Goal: Find specific page/section: Find specific page/section

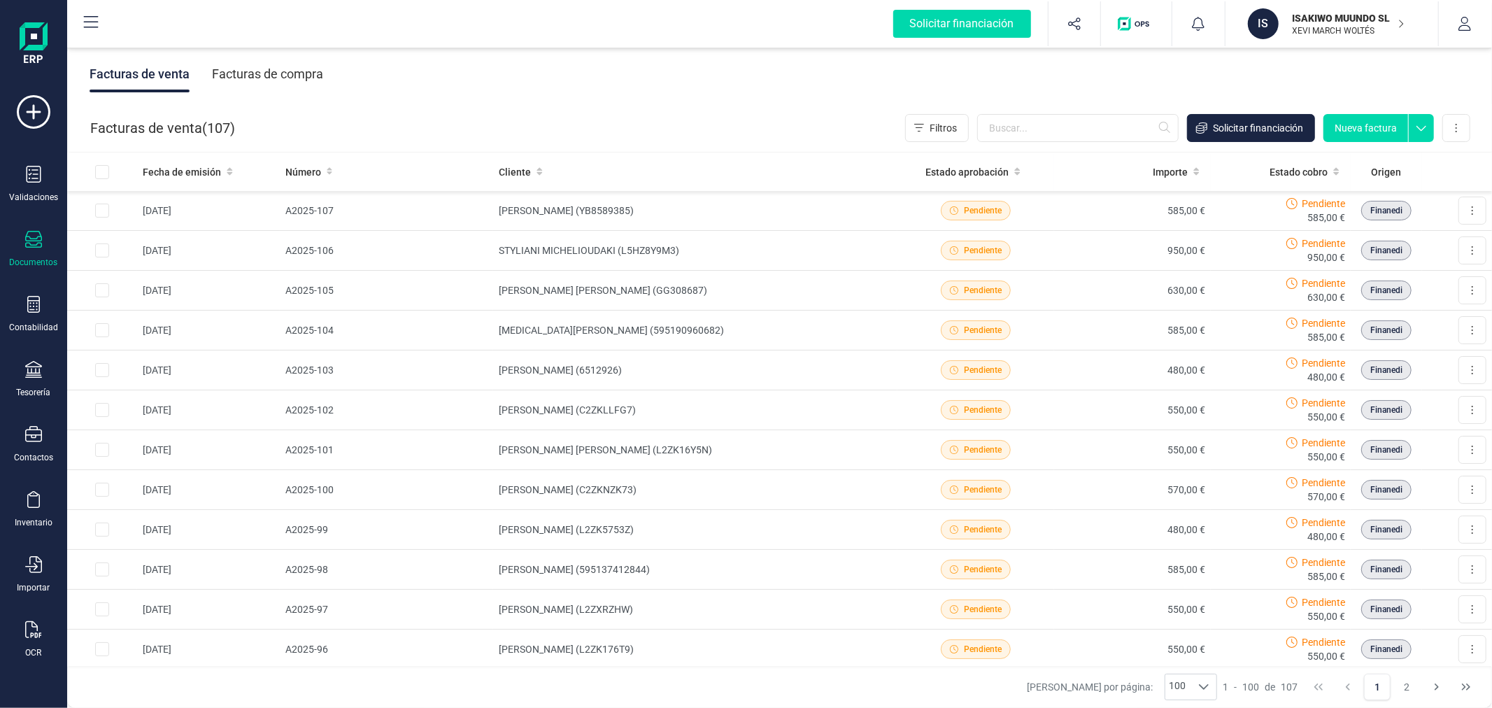
click at [1276, 33] on div "IS" at bounding box center [1265, 23] width 34 height 31
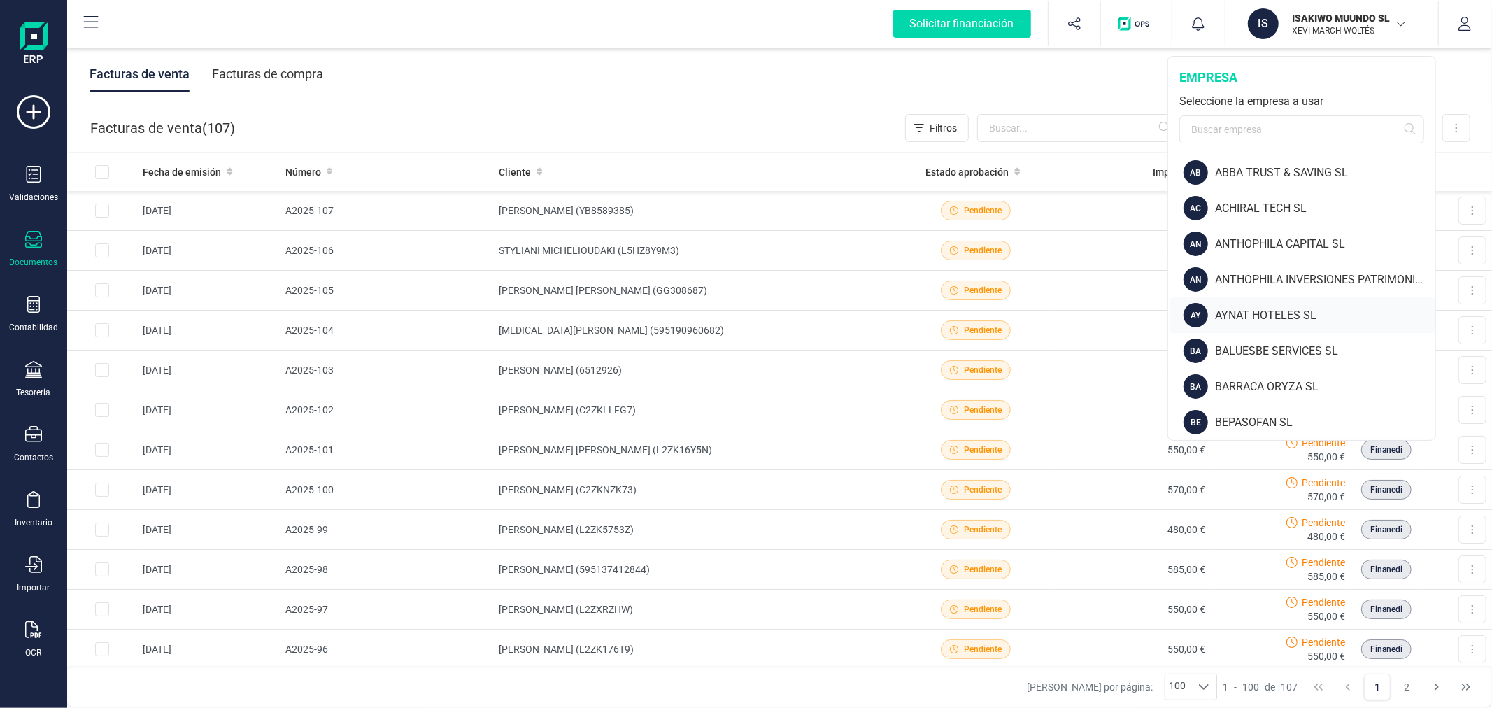
click at [1253, 305] on div "AY AYNAT HOTELES SL" at bounding box center [1302, 315] width 266 height 36
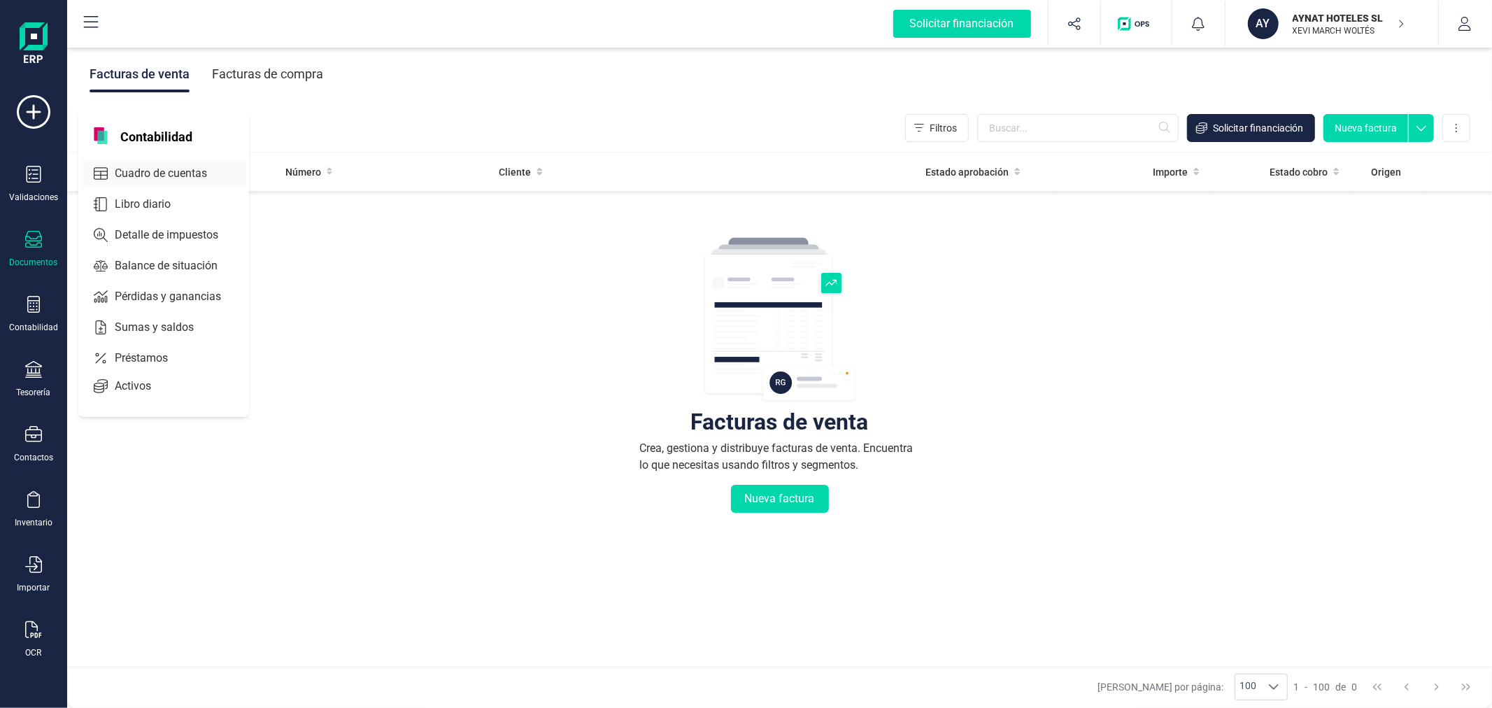
click at [154, 171] on span "Cuadro de cuentas" at bounding box center [170, 173] width 123 height 17
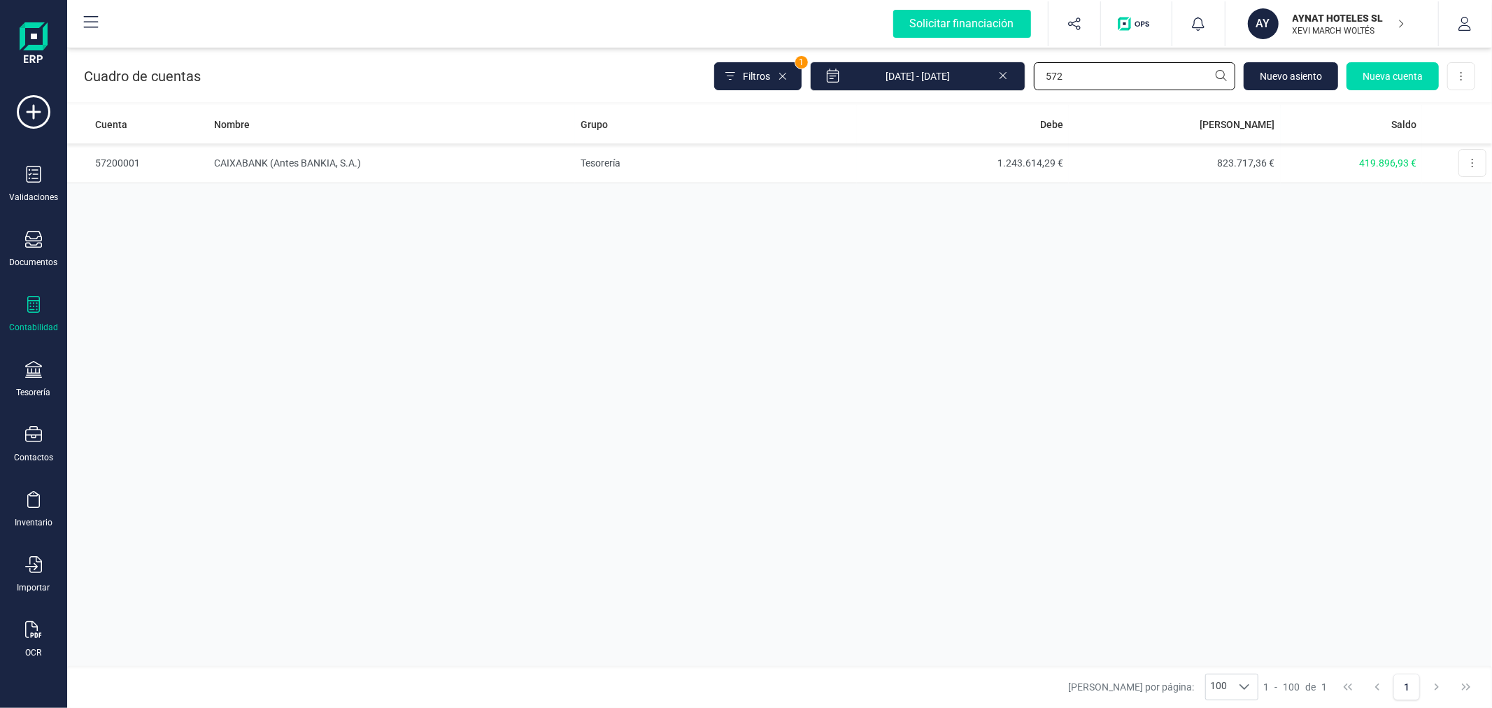
click at [1070, 80] on input "572" at bounding box center [1134, 76] width 201 height 28
type input "SIST"
click at [343, 159] on td "SISTEMATIZACION ARQUITECTONICA EN REFORMAS SL" at bounding box center [391, 163] width 366 height 40
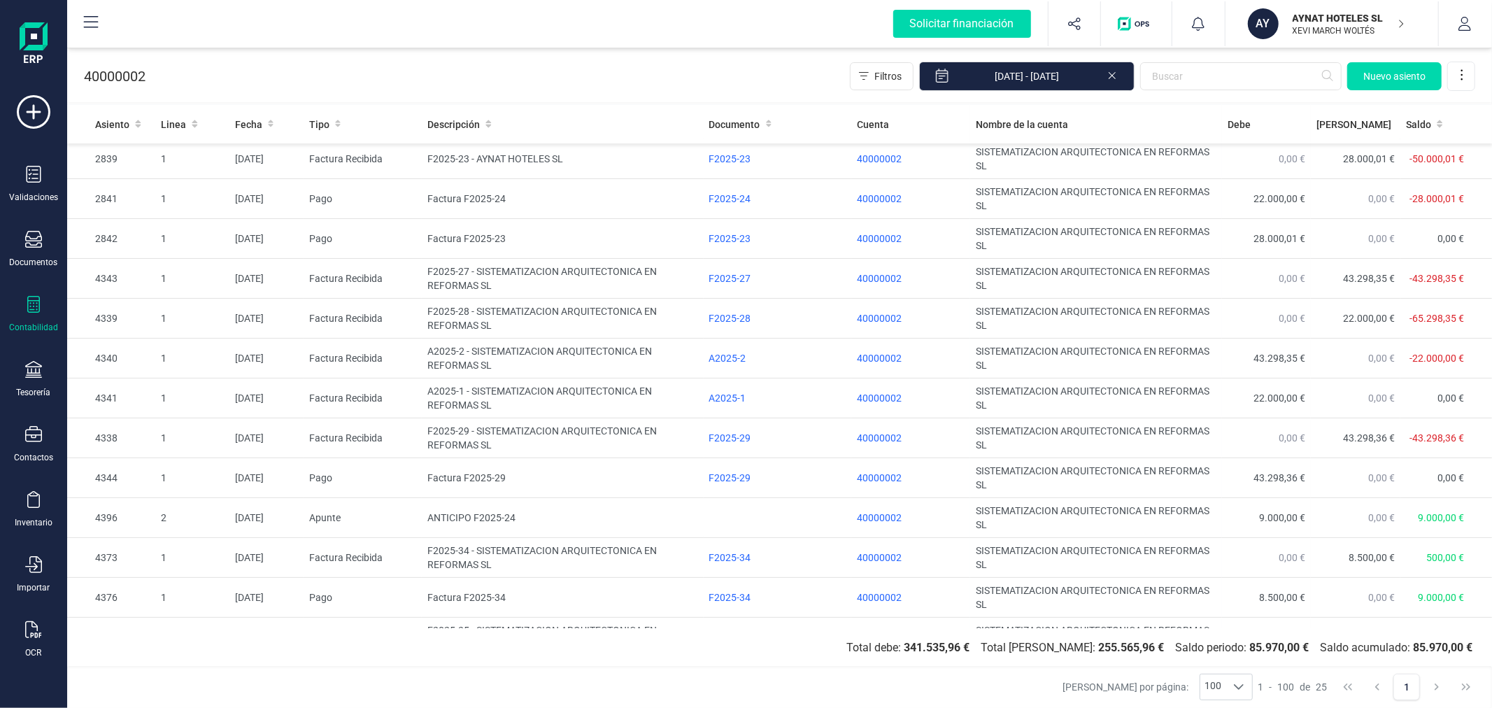
scroll to position [513, 0]
